Goal: Navigation & Orientation: Find specific page/section

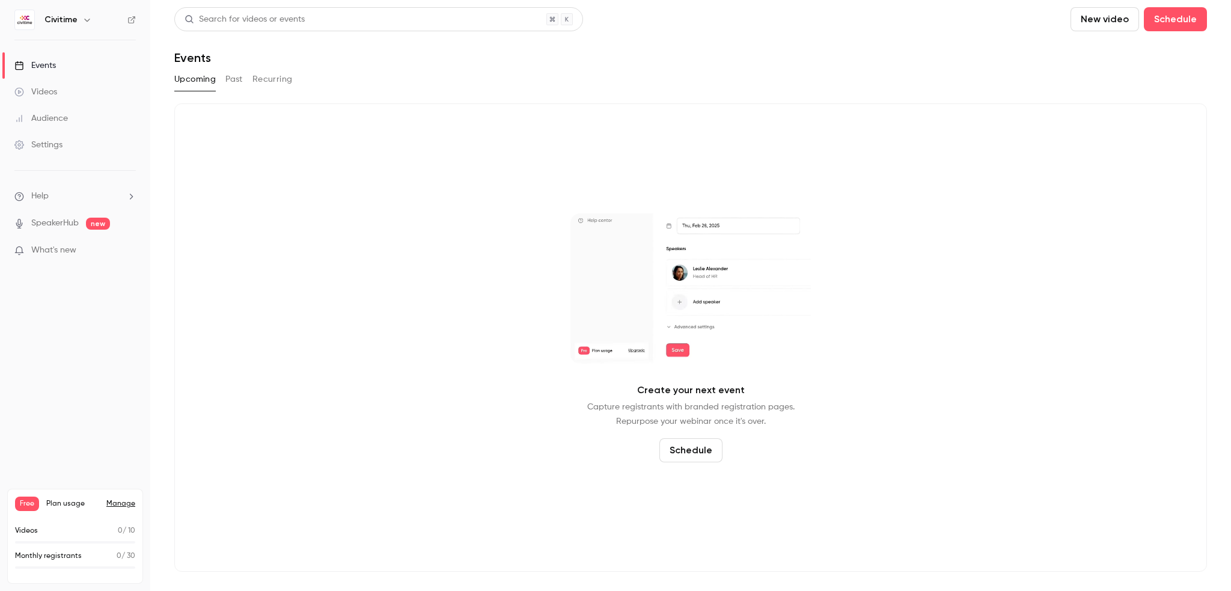
click at [58, 96] on link "Videos" at bounding box center [75, 92] width 150 height 26
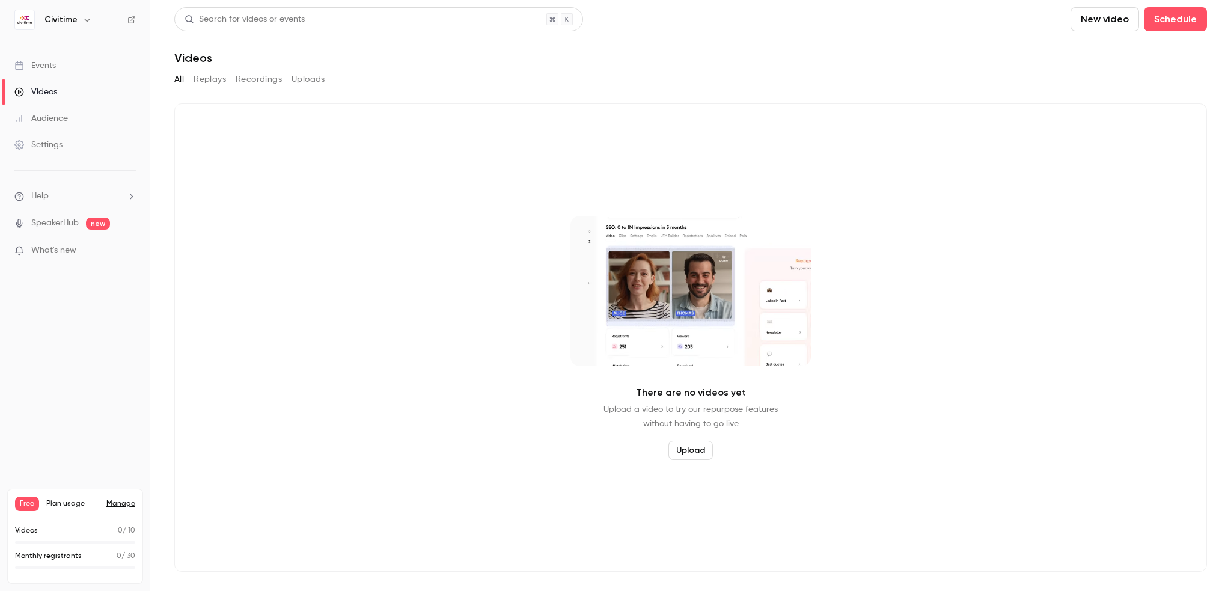
click at [212, 81] on button "Replays" at bounding box center [210, 79] width 32 height 19
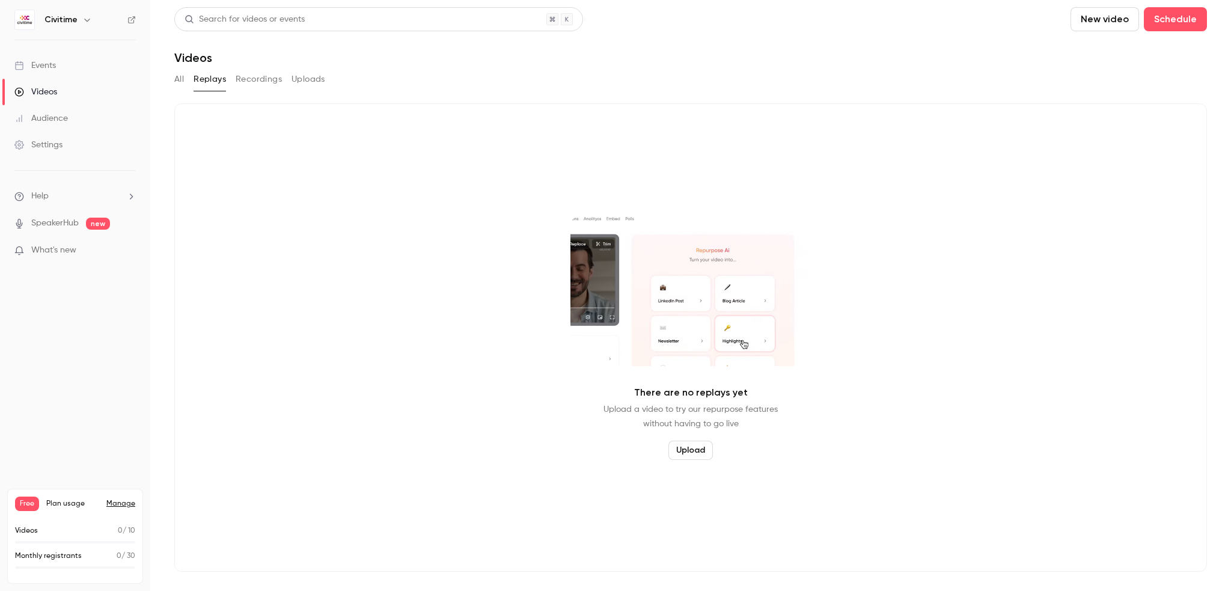
drag, startPoint x: 260, startPoint y: 84, endPoint x: 272, endPoint y: 84, distance: 11.4
click at [260, 84] on button "Recordings" at bounding box center [259, 79] width 46 height 19
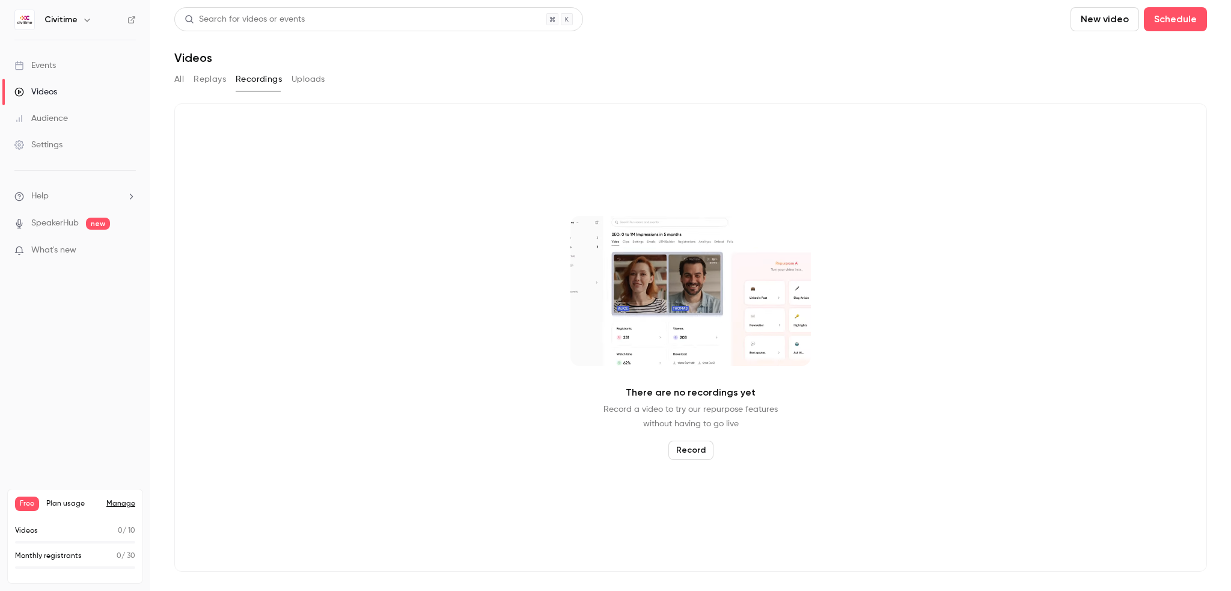
click at [305, 81] on button "Uploads" at bounding box center [308, 79] width 34 height 19
click at [213, 80] on button "Replays" at bounding box center [210, 79] width 32 height 19
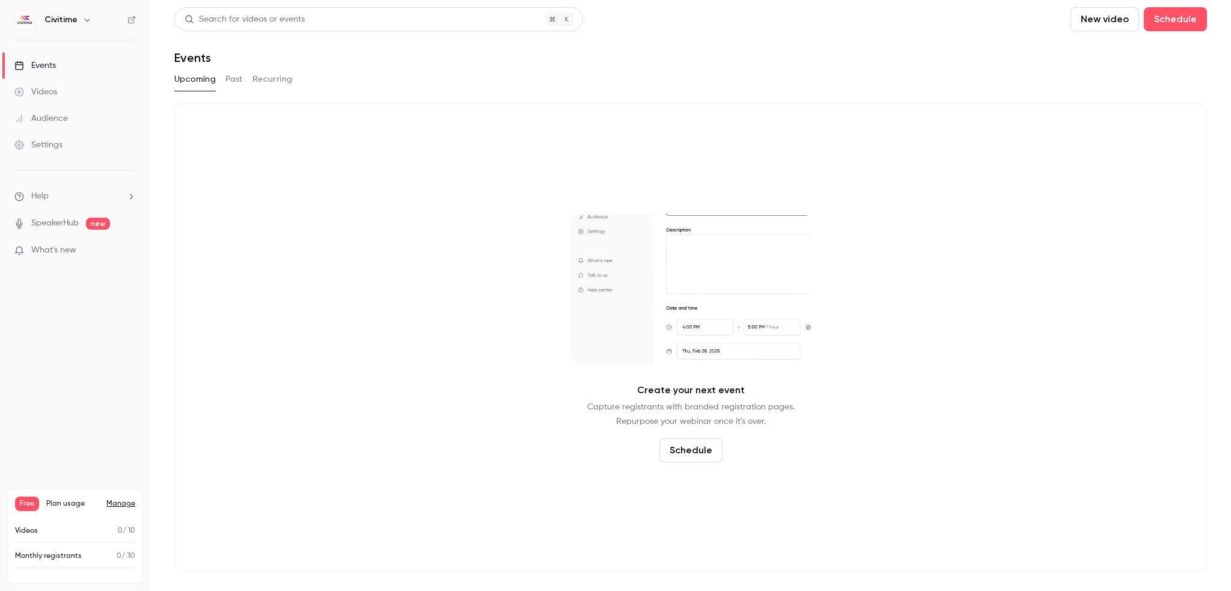
click at [57, 94] on link "Videos" at bounding box center [75, 92] width 150 height 26
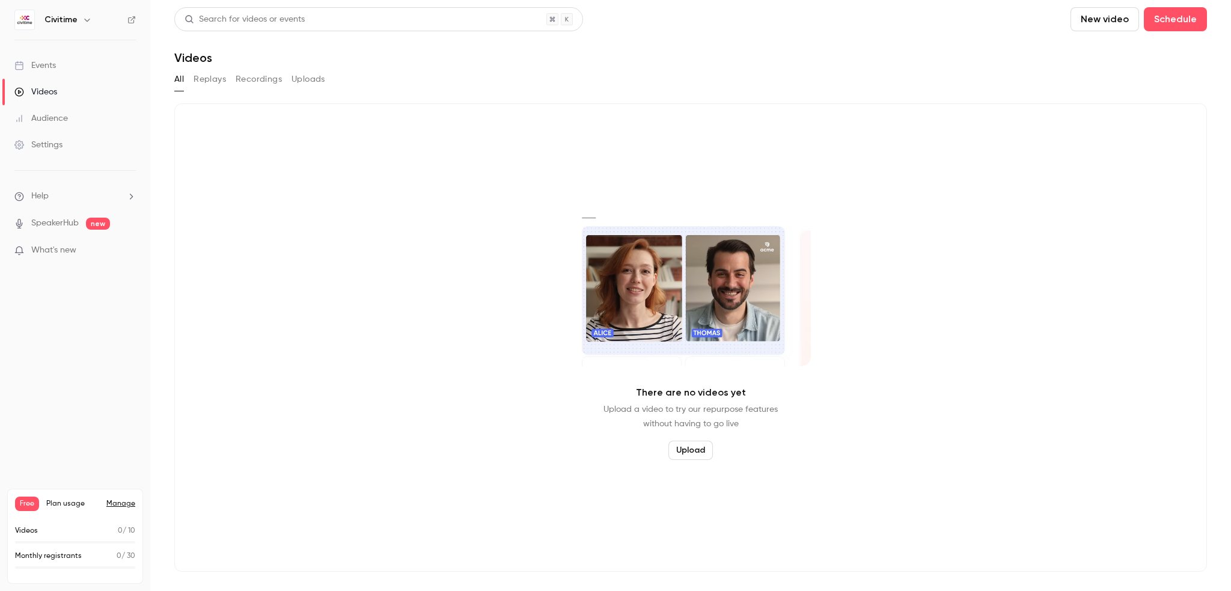
click at [219, 82] on button "Replays" at bounding box center [210, 79] width 32 height 19
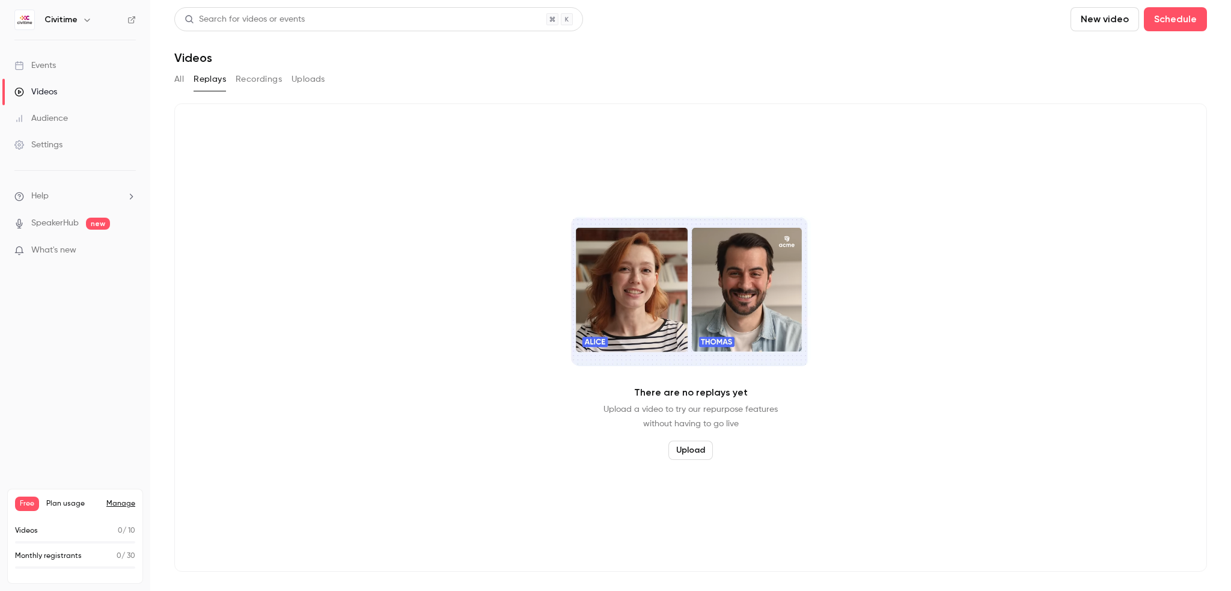
click at [240, 81] on button "Recordings" at bounding box center [259, 79] width 46 height 19
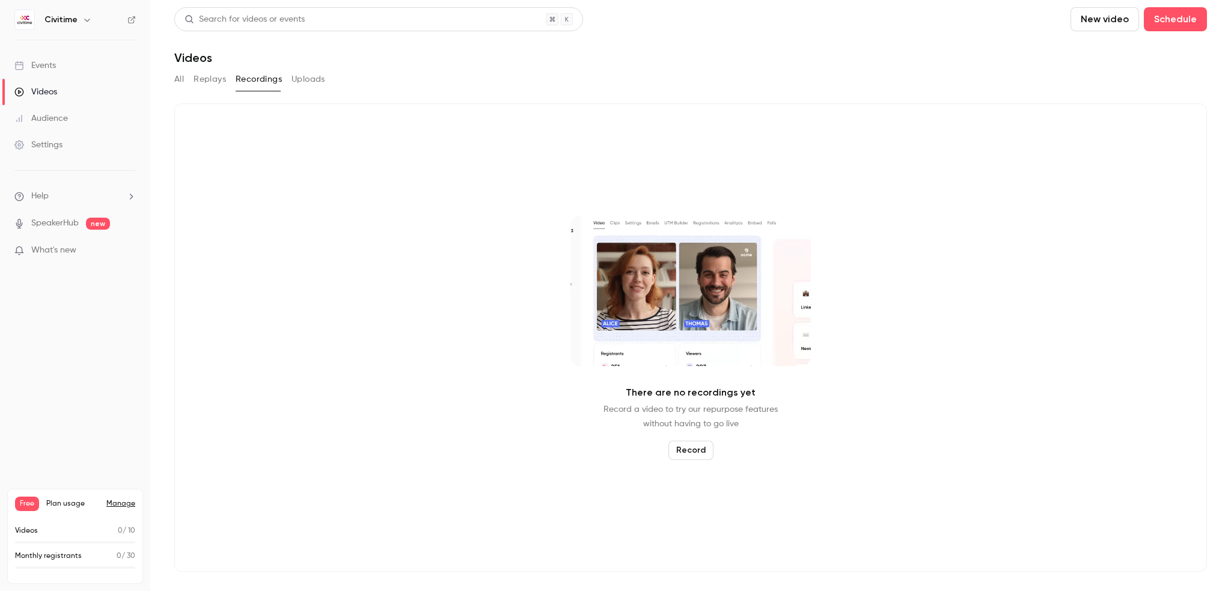
click at [299, 79] on button "Uploads" at bounding box center [308, 79] width 34 height 19
